Goal: Task Accomplishment & Management: Manage account settings

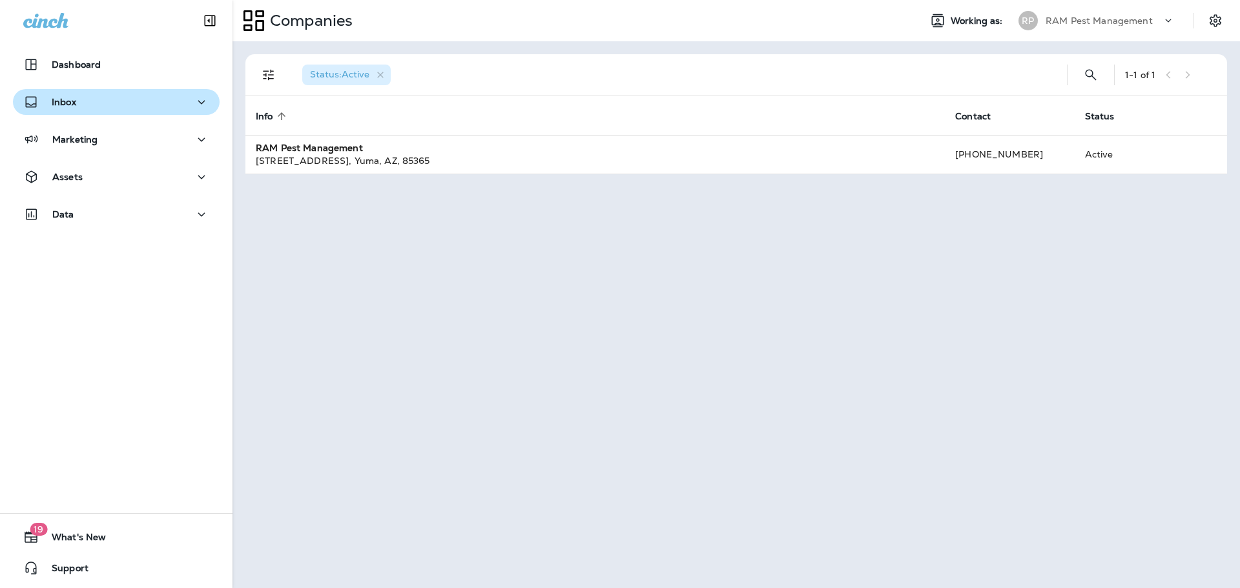
click at [101, 114] on div "Inbox" at bounding box center [116, 105] width 233 height 32
click at [103, 110] on button "Inbox" at bounding box center [116, 102] width 207 height 26
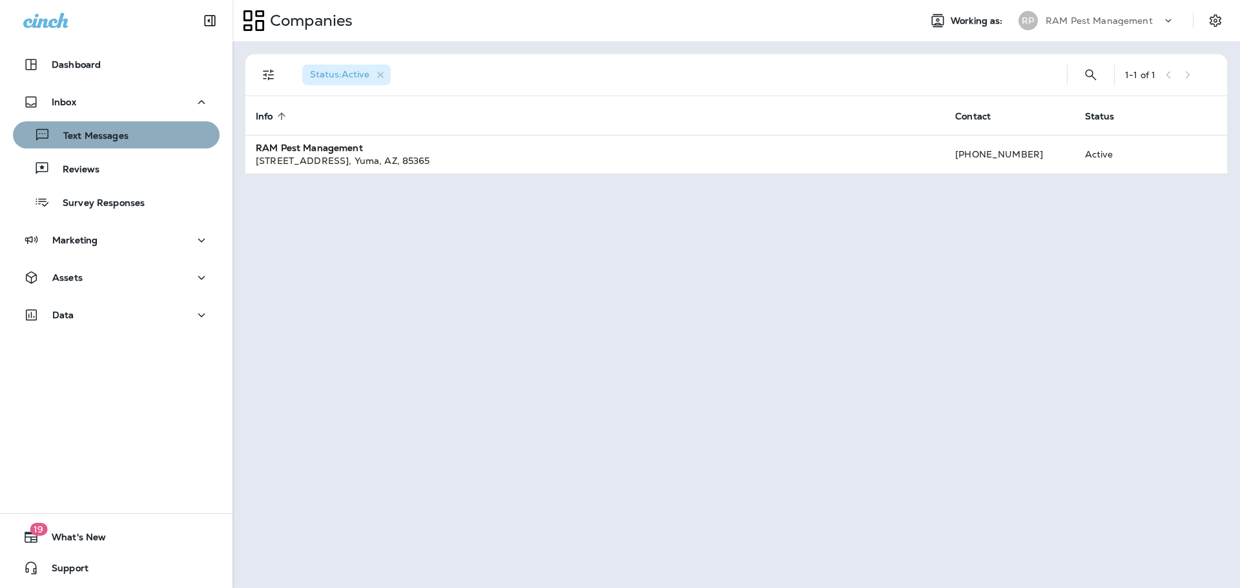
click at [126, 141] on p "Text Messages" at bounding box center [89, 136] width 78 height 12
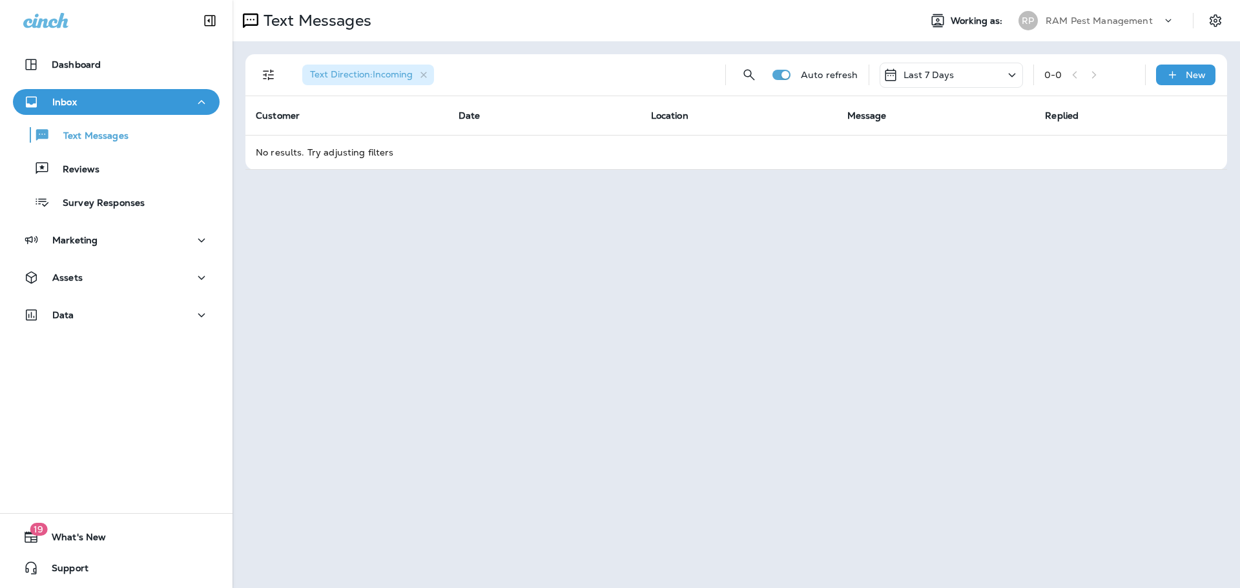
click at [141, 183] on div "Text Messages Reviews Survey Responses" at bounding box center [116, 165] width 207 height 101
click at [143, 176] on div "Reviews" at bounding box center [116, 168] width 196 height 19
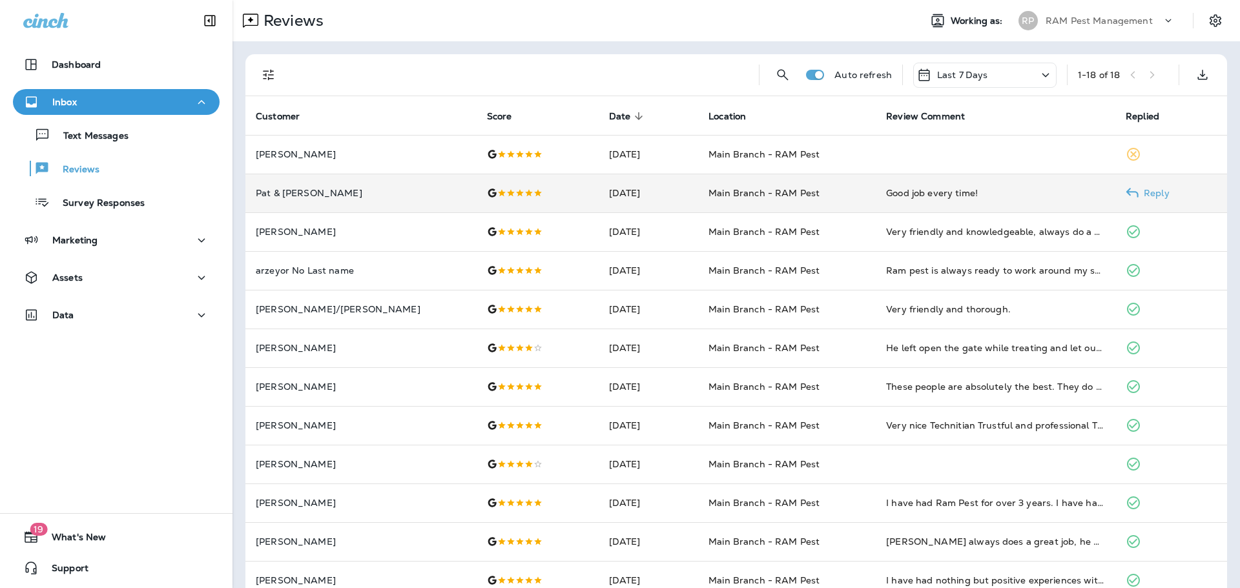
click at [603, 206] on td "[DATE]" at bounding box center [648, 193] width 99 height 39
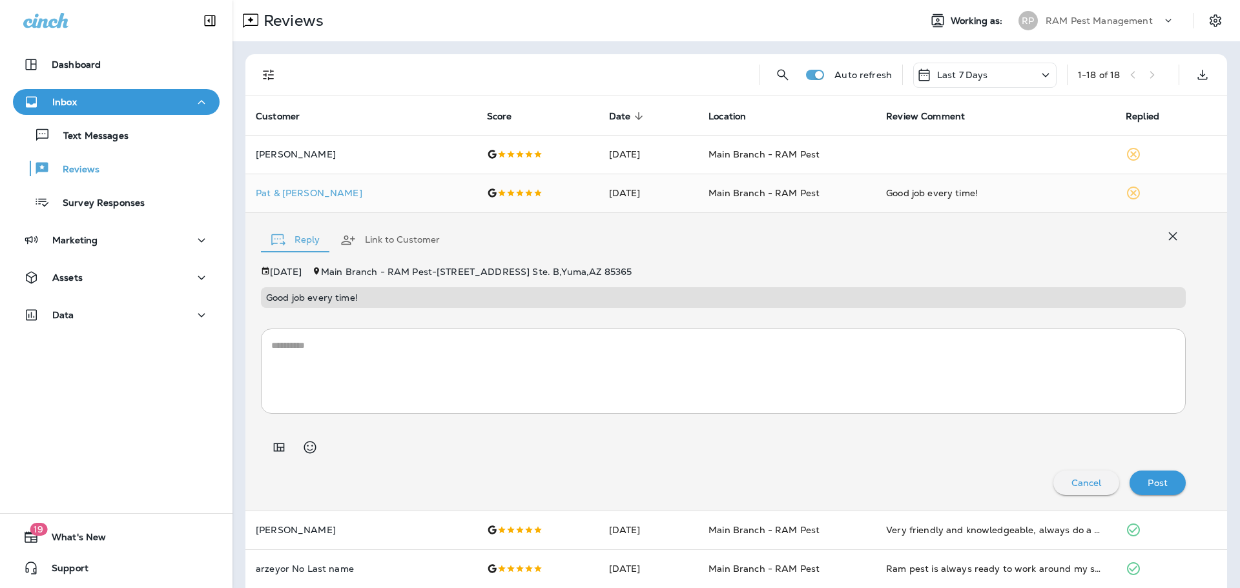
click at [1064, 479] on div "Cancel" at bounding box center [1087, 483] width 46 height 17
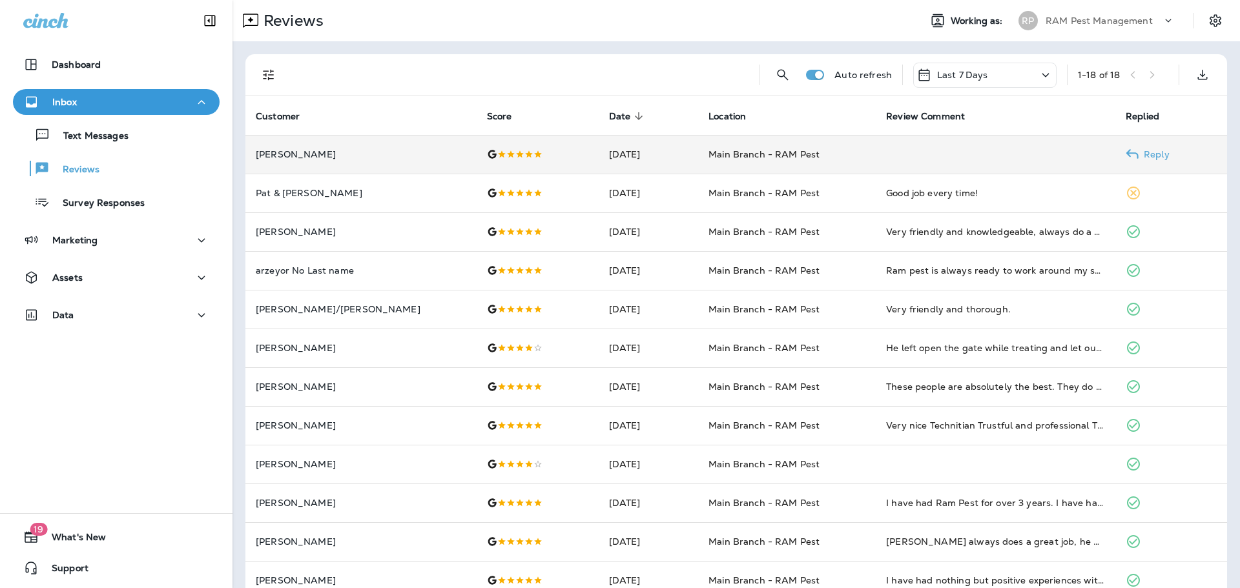
click at [599, 153] on td "[DATE]" at bounding box center [648, 154] width 99 height 39
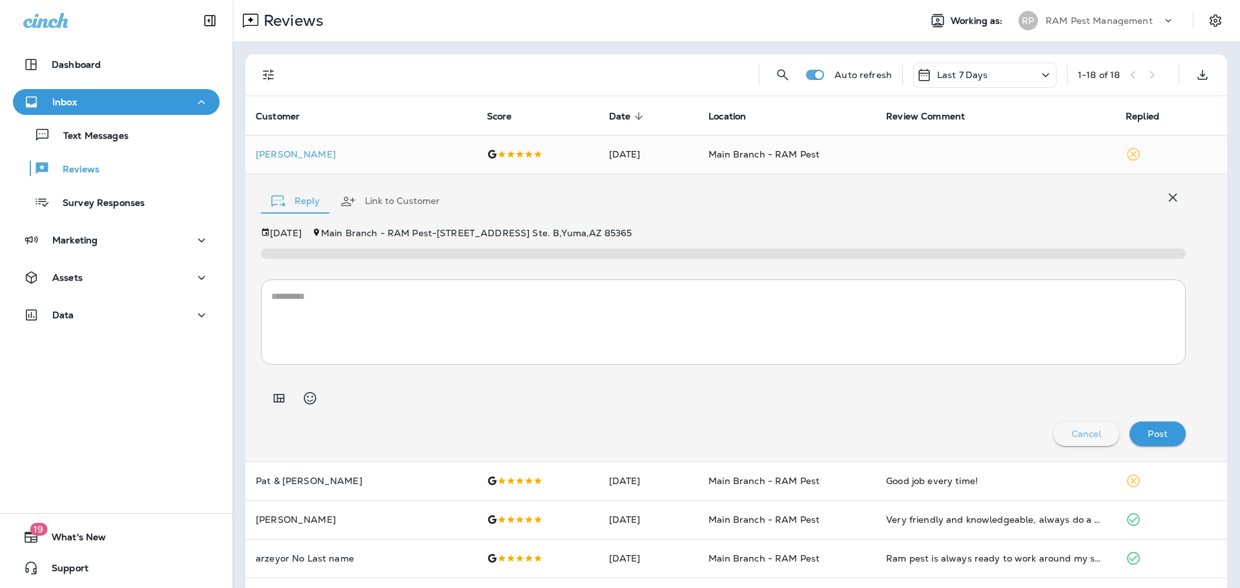
click at [1088, 434] on p "Cancel" at bounding box center [1087, 434] width 30 height 10
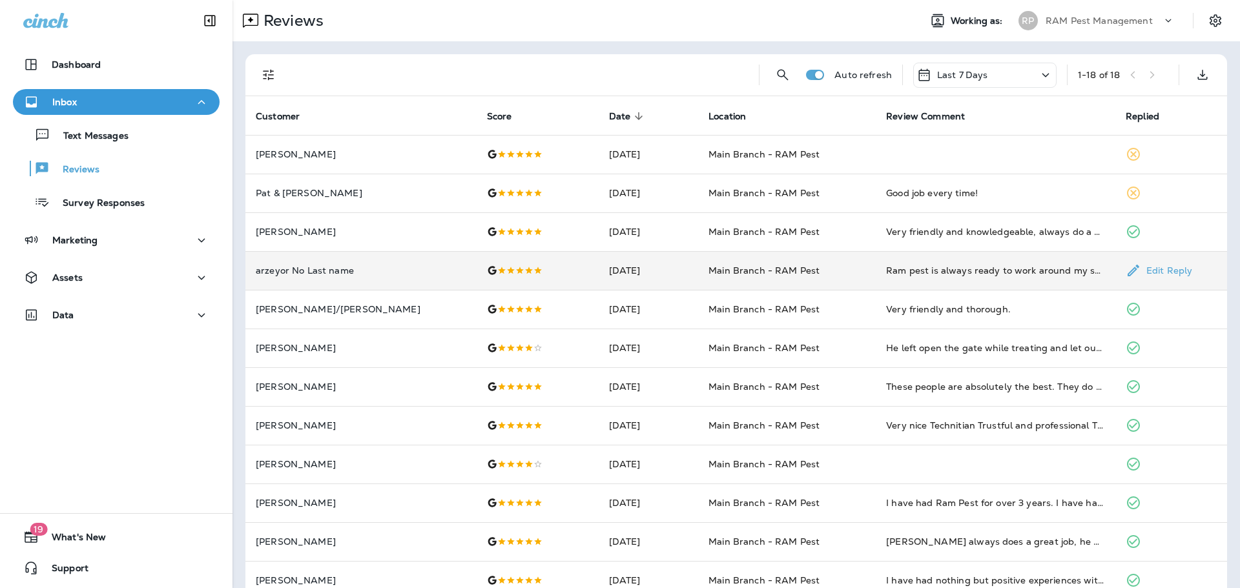
click at [651, 278] on td "[DATE]" at bounding box center [648, 270] width 99 height 39
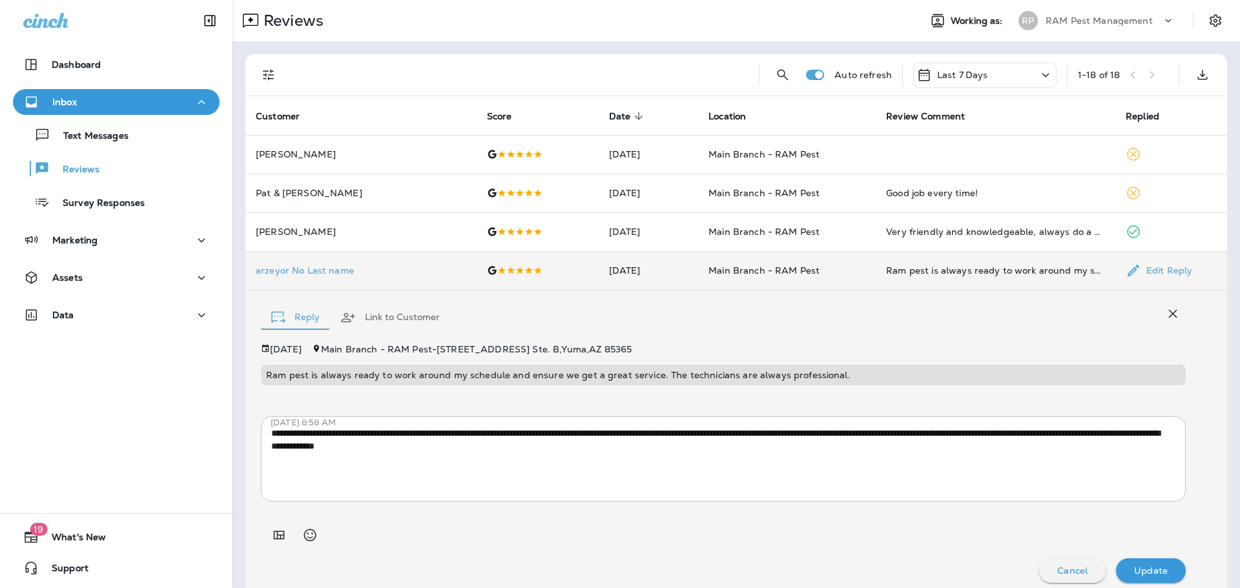
scroll to position [10, 0]
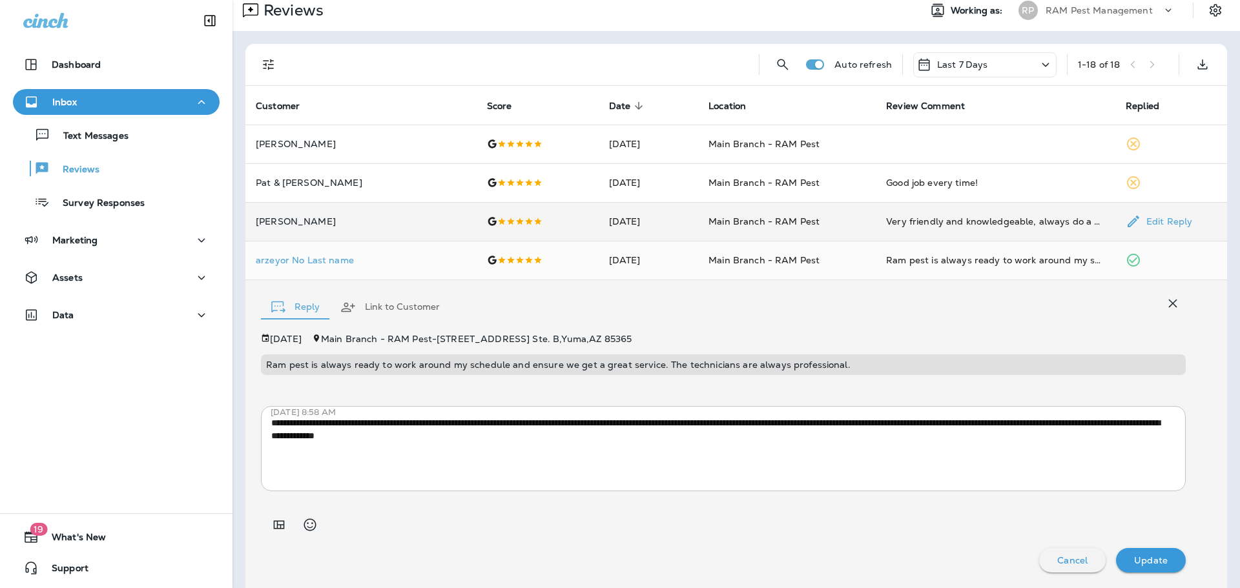
click at [599, 213] on td "[DATE]" at bounding box center [648, 221] width 99 height 39
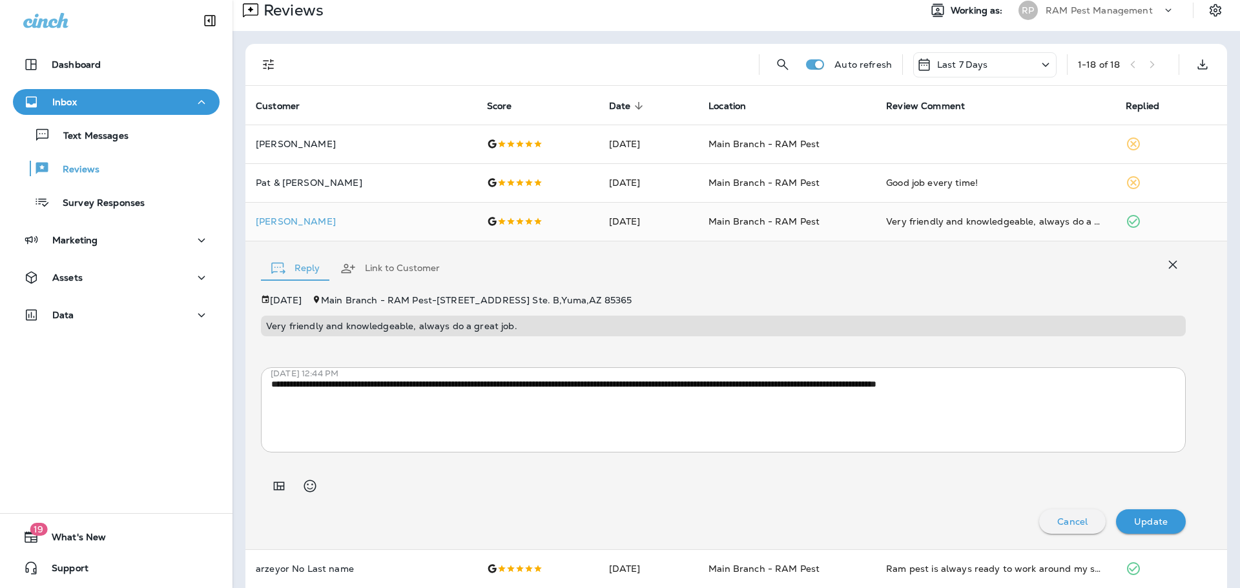
click at [1057, 517] on p "Cancel" at bounding box center [1072, 522] width 30 height 10
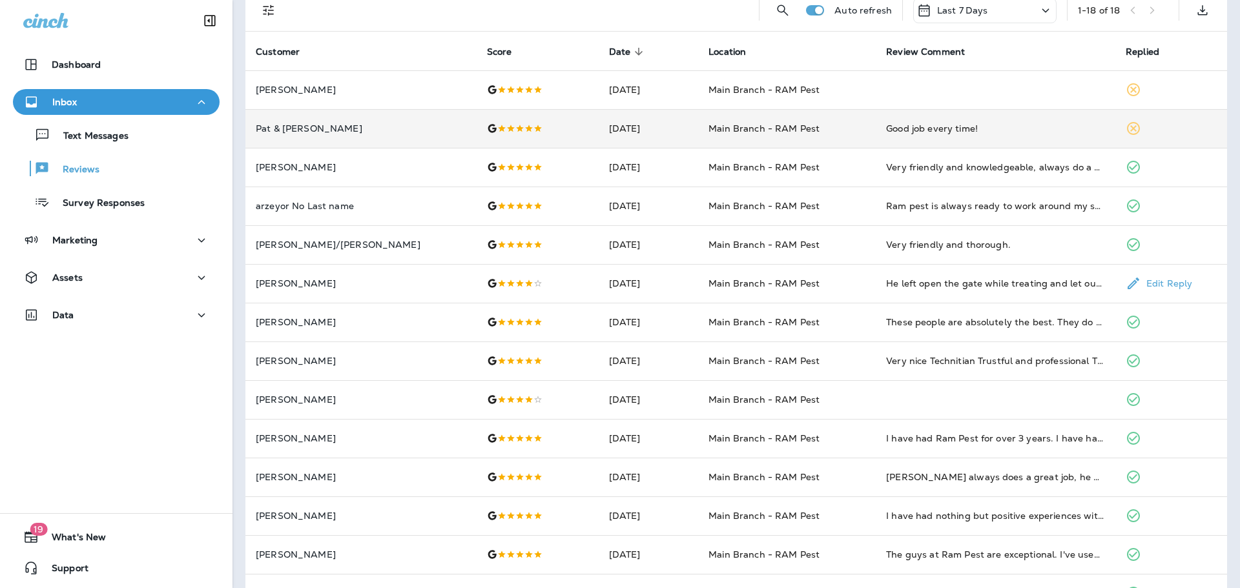
scroll to position [0, 0]
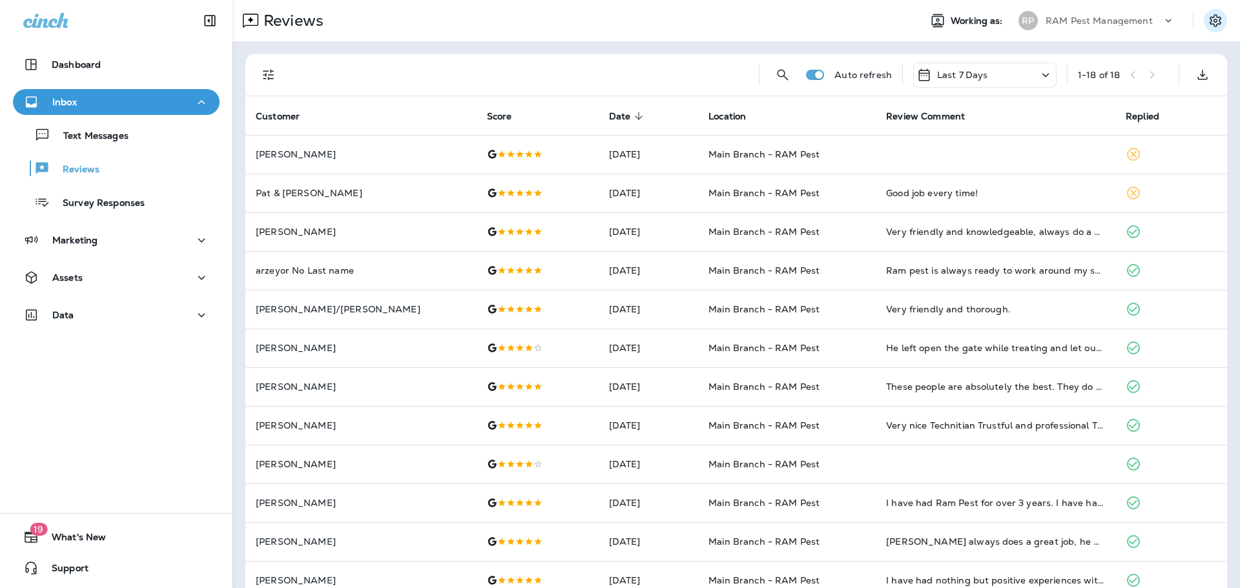
click at [1210, 23] on icon "Settings" at bounding box center [1216, 20] width 12 height 12
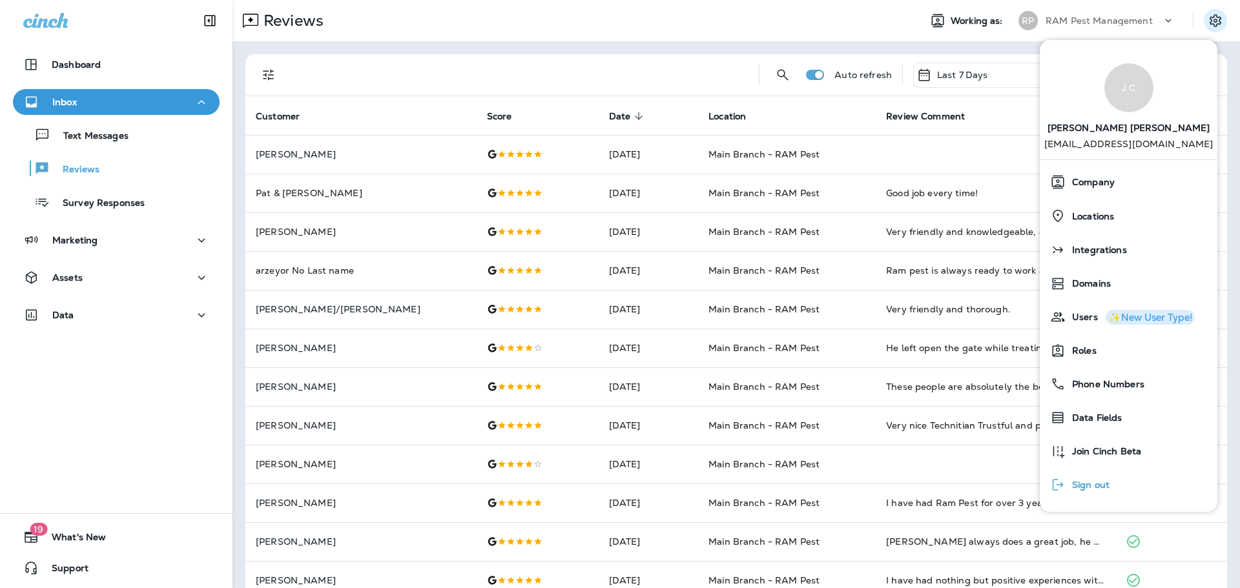
click at [1094, 493] on div "Sign out" at bounding box center [1080, 485] width 70 height 26
